Goal: Information Seeking & Learning: Learn about a topic

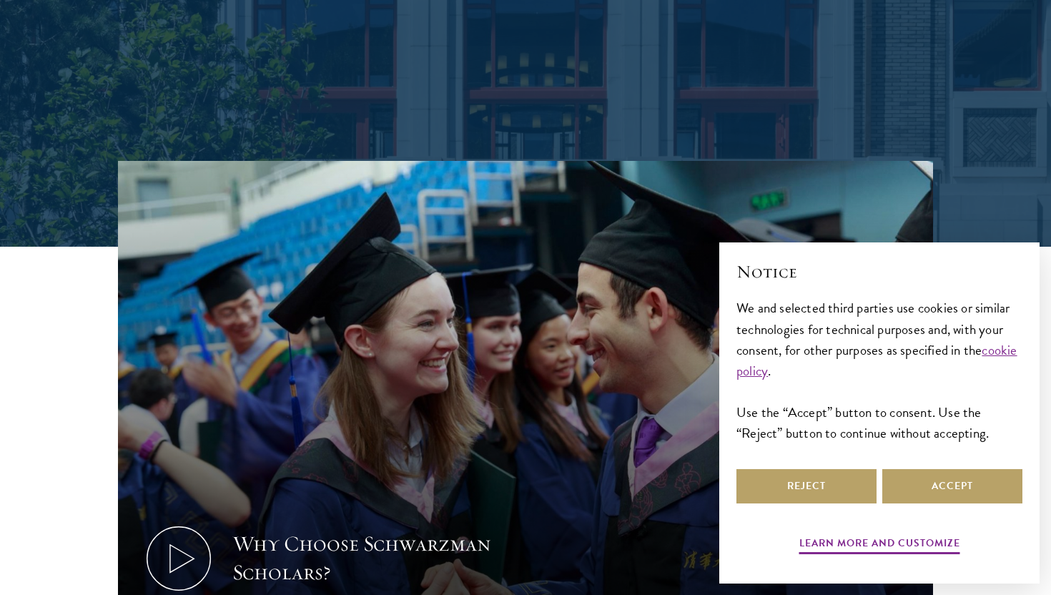
scroll to position [353, 0]
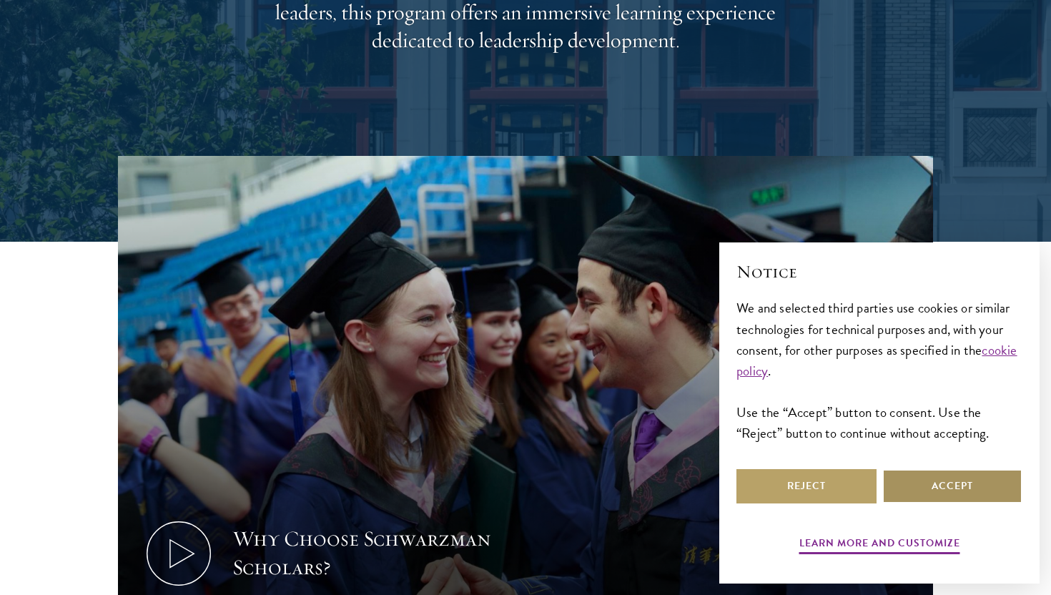
click at [988, 483] on button "Accept" at bounding box center [952, 486] width 140 height 34
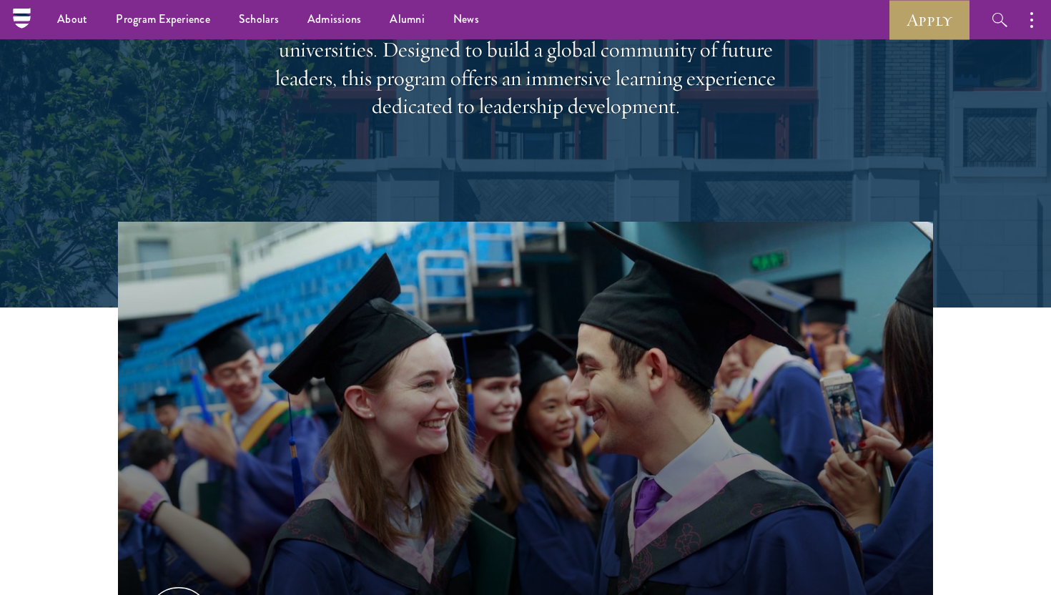
scroll to position [0, 0]
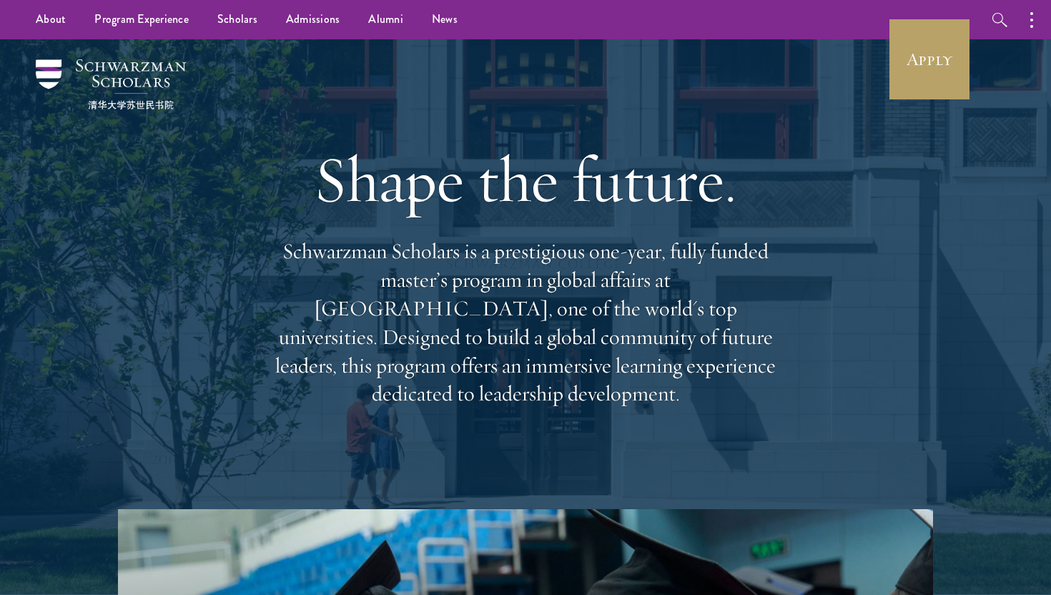
click at [501, 83] on div "Shape the future. Schwarzman Scholars is a prestigious one-year, fully funded m…" at bounding box center [525, 274] width 515 height 412
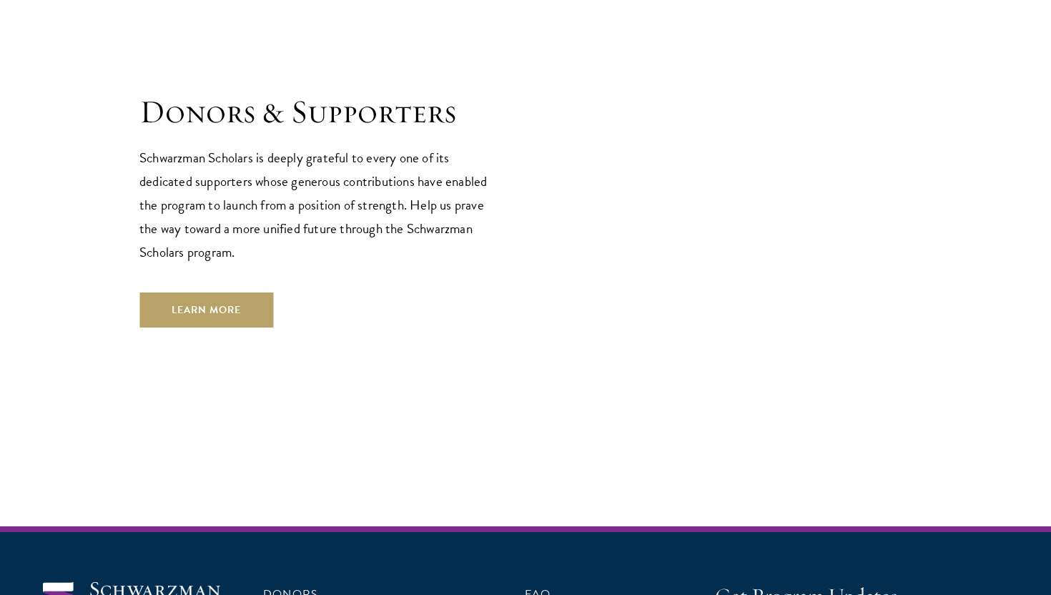
scroll to position [4162, 0]
